Goal: Task Accomplishment & Management: Complete application form

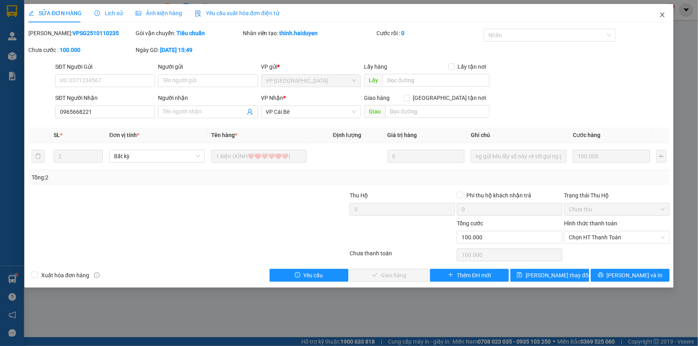
click at [663, 13] on icon "close" at bounding box center [662, 15] width 6 height 6
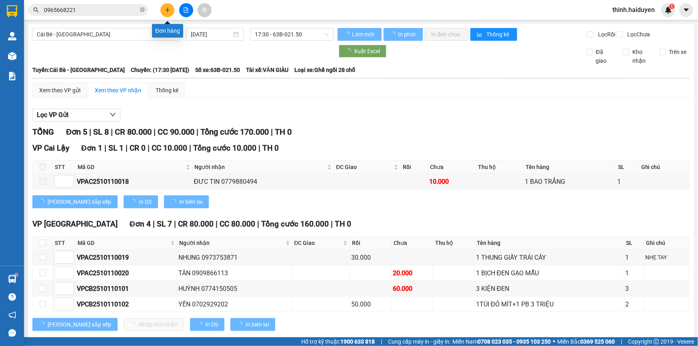
click at [166, 8] on icon "plus" at bounding box center [168, 10] width 6 height 6
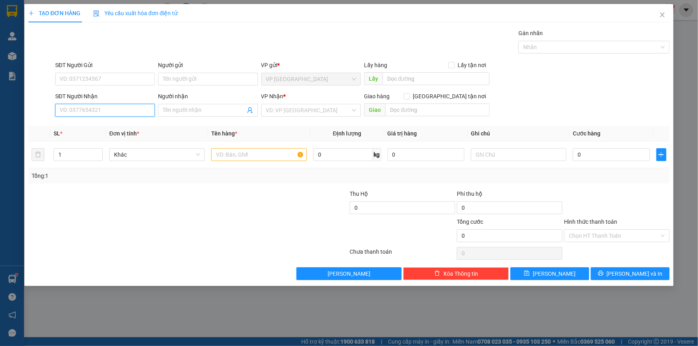
click at [128, 105] on input "SĐT Người Nhận" at bounding box center [105, 110] width 100 height 13
type input "091"
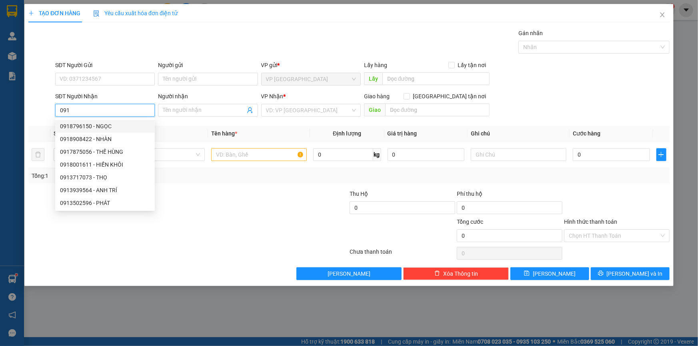
click at [92, 107] on input "091" at bounding box center [105, 110] width 100 height 13
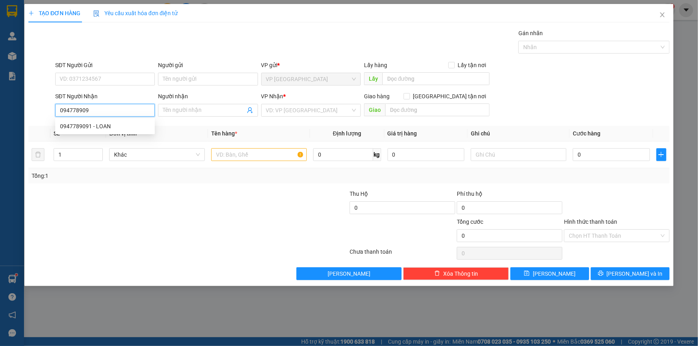
type input "0947789091"
click at [93, 124] on div "0947789091 - LOAN" at bounding box center [105, 126] width 90 height 9
type input "LOAN"
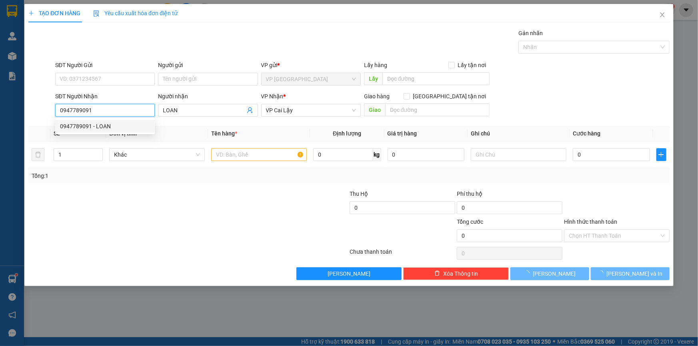
type input "50.000"
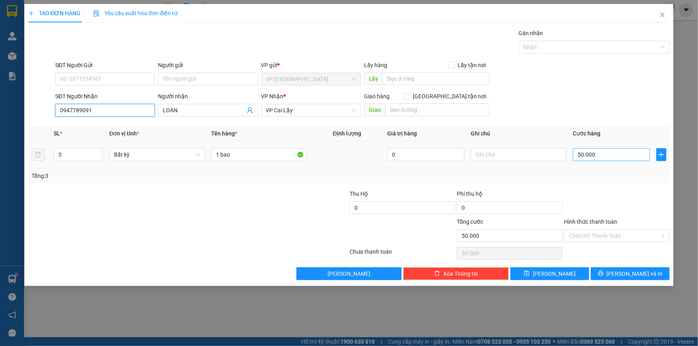
type input "0947789091"
click at [613, 157] on input "50.000" at bounding box center [611, 154] width 77 height 13
type input "4"
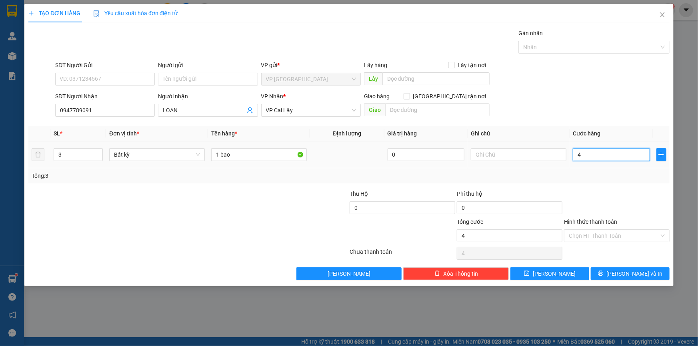
type input "40"
type input "40.000"
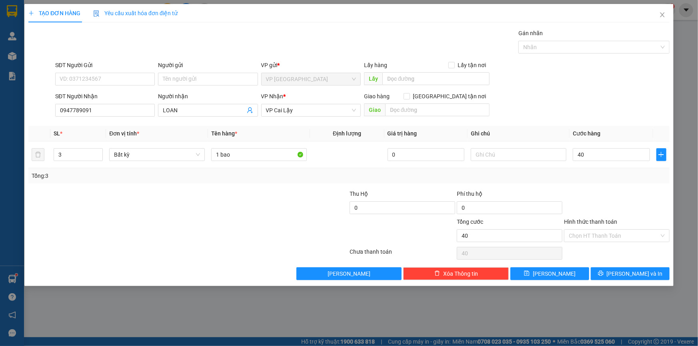
type input "40.000"
click at [600, 187] on div "Transit Pickup Surcharge Ids Transit Deliver Surcharge Ids Transit Deliver Surc…" at bounding box center [348, 155] width 641 height 252
click at [604, 273] on icon "printer" at bounding box center [601, 274] width 6 height 6
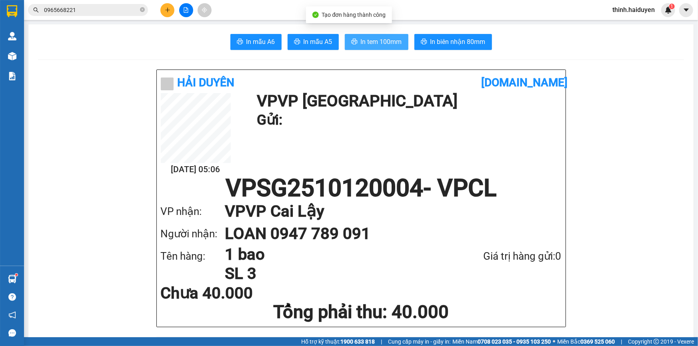
click at [365, 46] on span "In tem 100mm" at bounding box center [381, 42] width 41 height 10
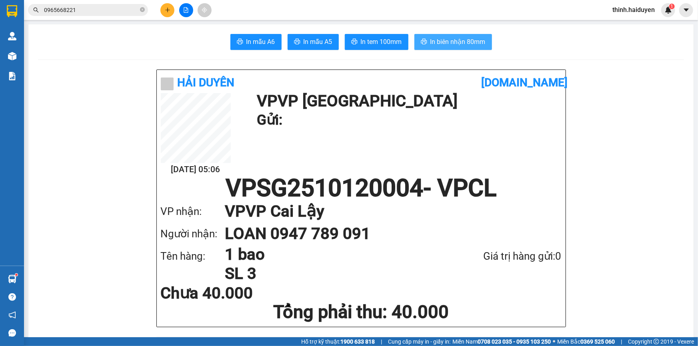
click at [438, 45] on span "In biên nhận 80mm" at bounding box center [457, 42] width 55 height 10
